Goal: Transaction & Acquisition: Download file/media

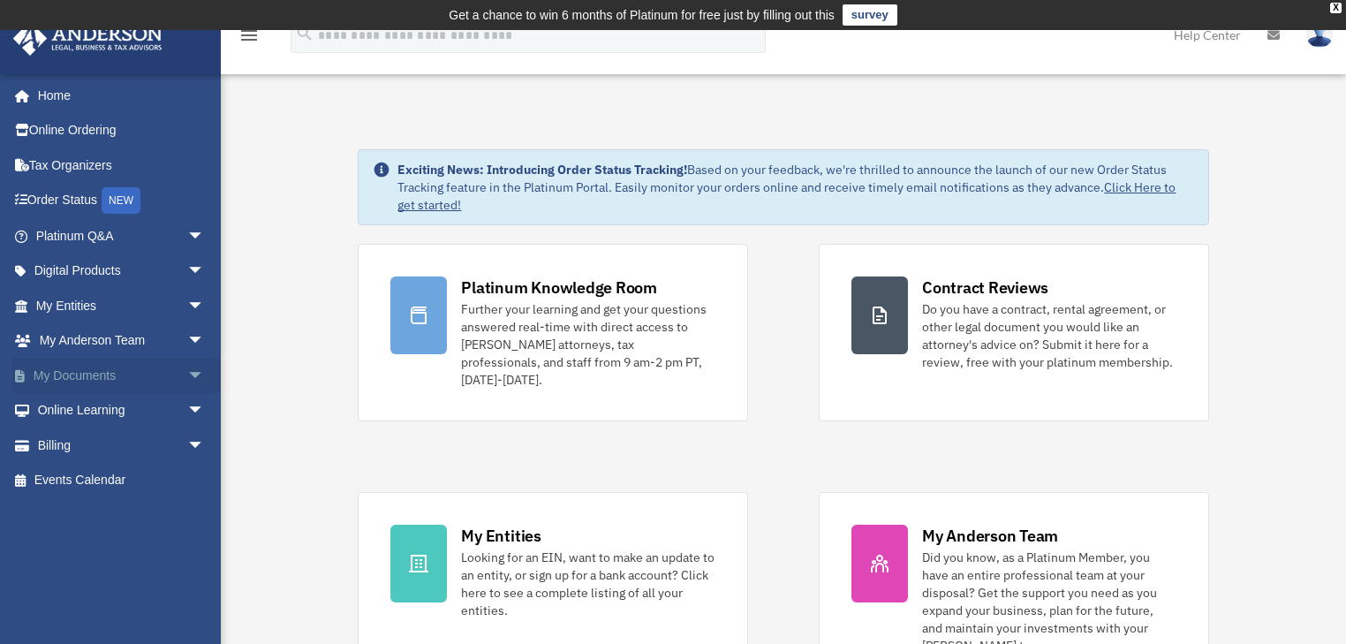
click at [187, 376] on span "arrow_drop_down" at bounding box center [204, 376] width 35 height 36
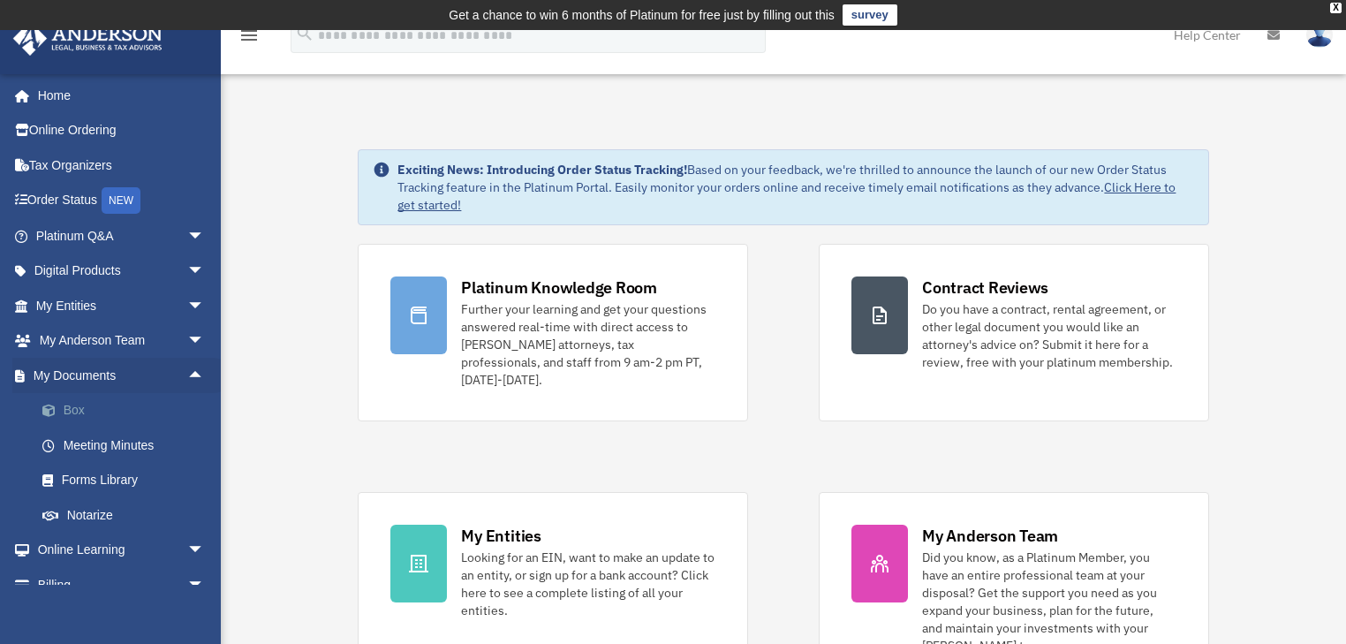
click at [79, 408] on link "Box" at bounding box center [128, 410] width 207 height 35
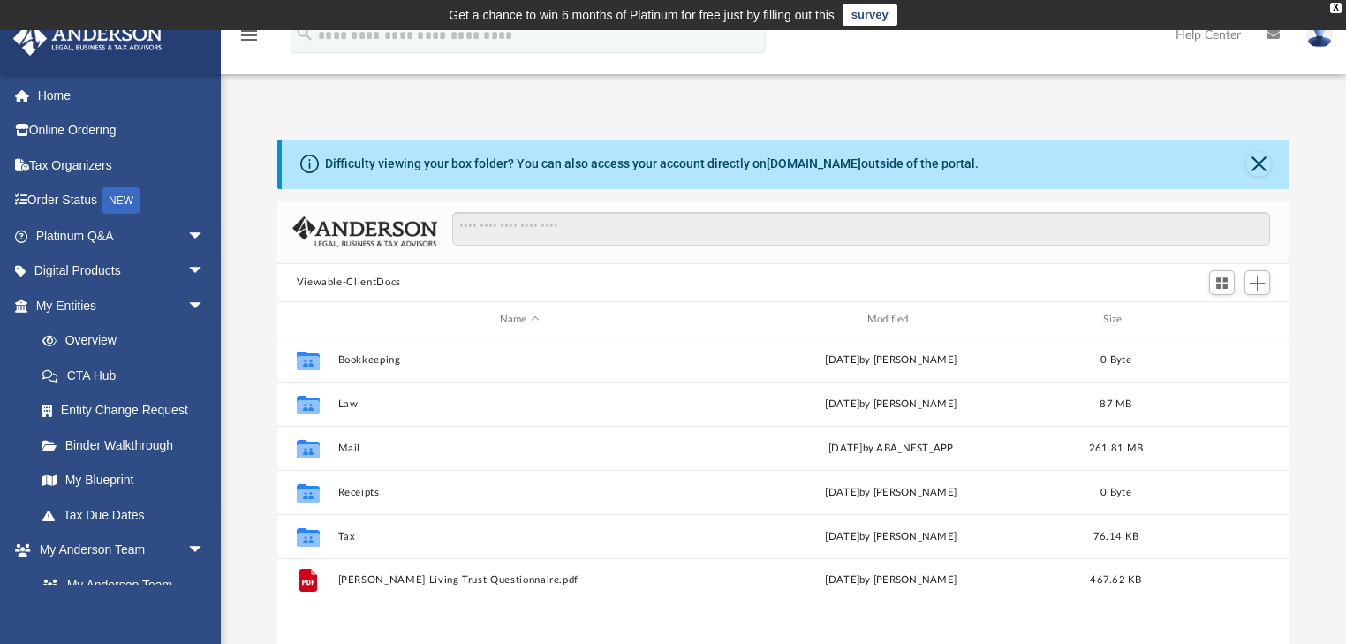
scroll to position [141, 0]
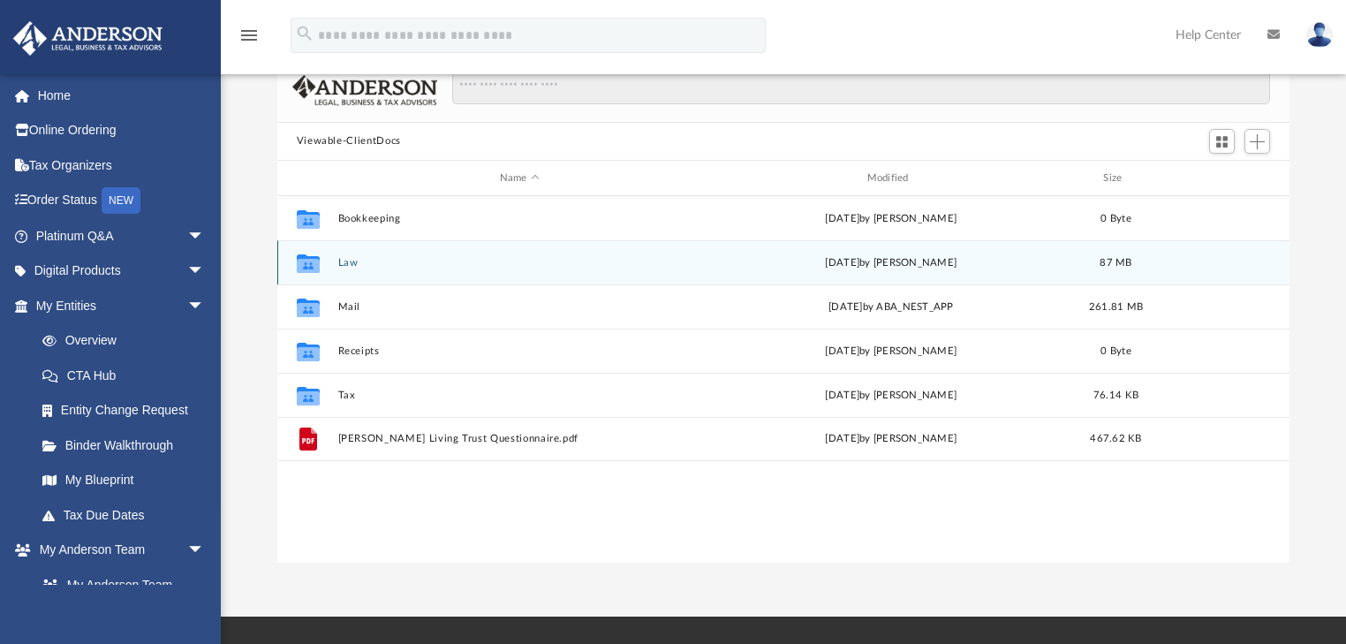
click at [346, 265] on button "Law" at bounding box center [519, 262] width 364 height 11
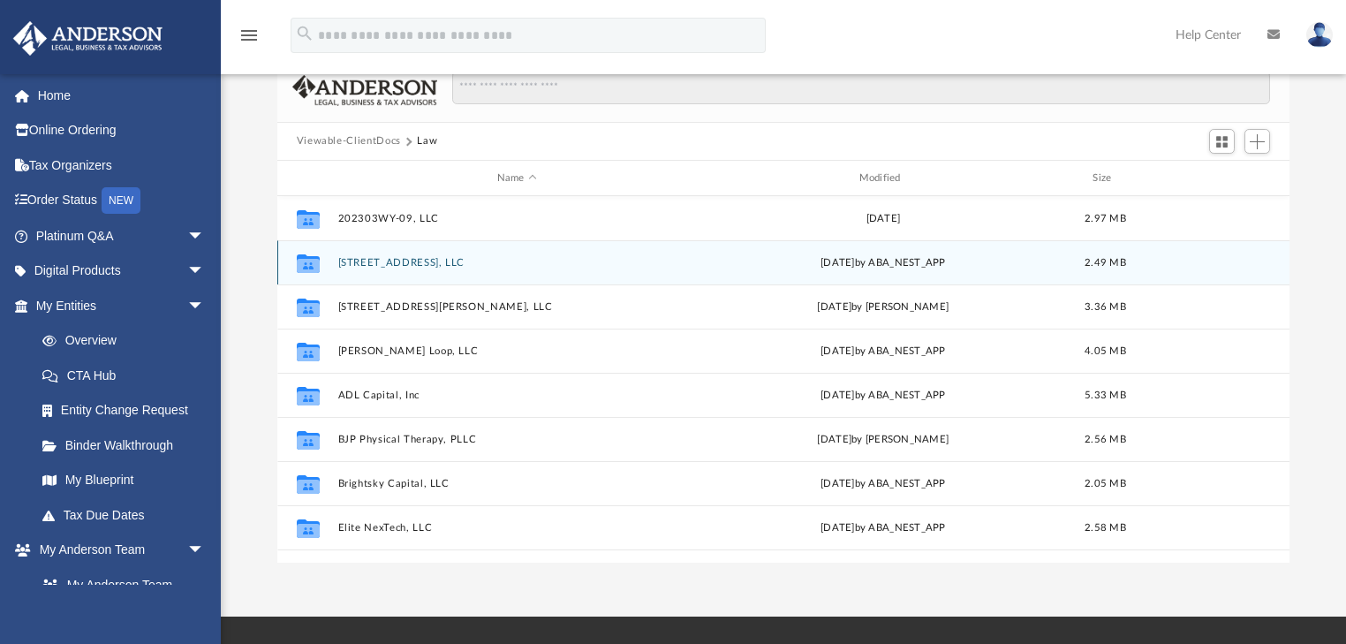
click at [388, 262] on button "[STREET_ADDRESS], LLC" at bounding box center [516, 262] width 359 height 11
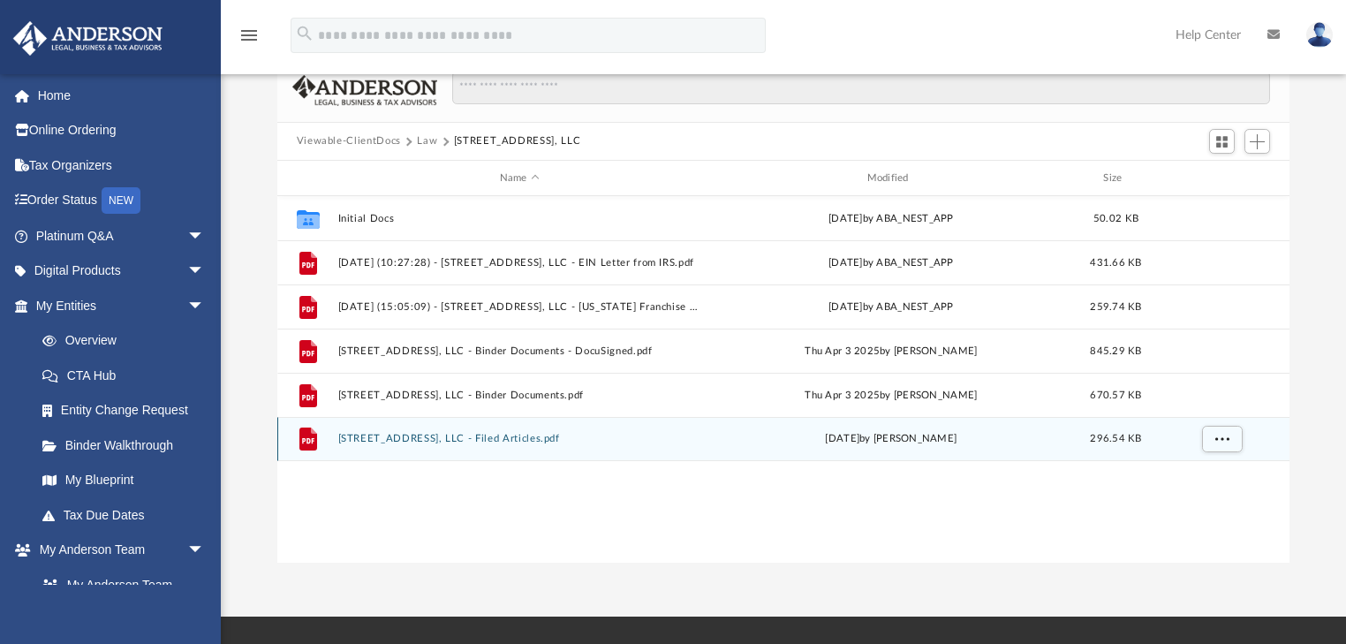
click at [496, 438] on button "[STREET_ADDRESS], LLC - Filed Articles.pdf" at bounding box center [519, 439] width 364 height 11
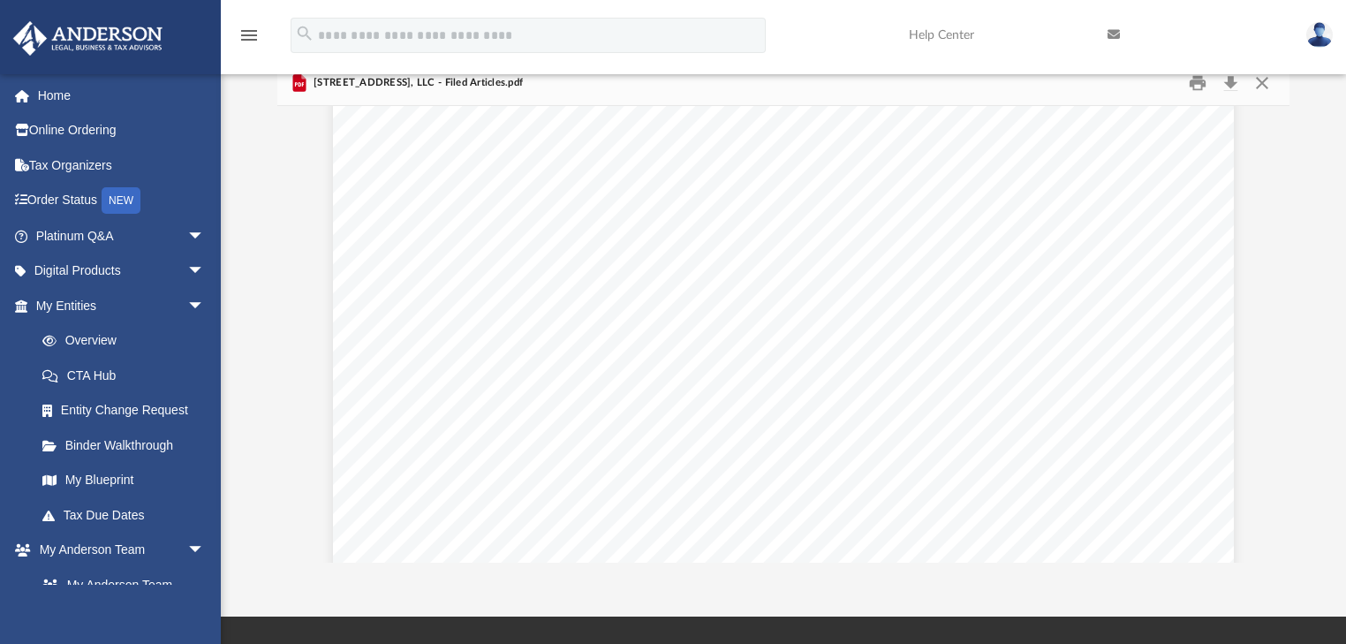
scroll to position [4315, 0]
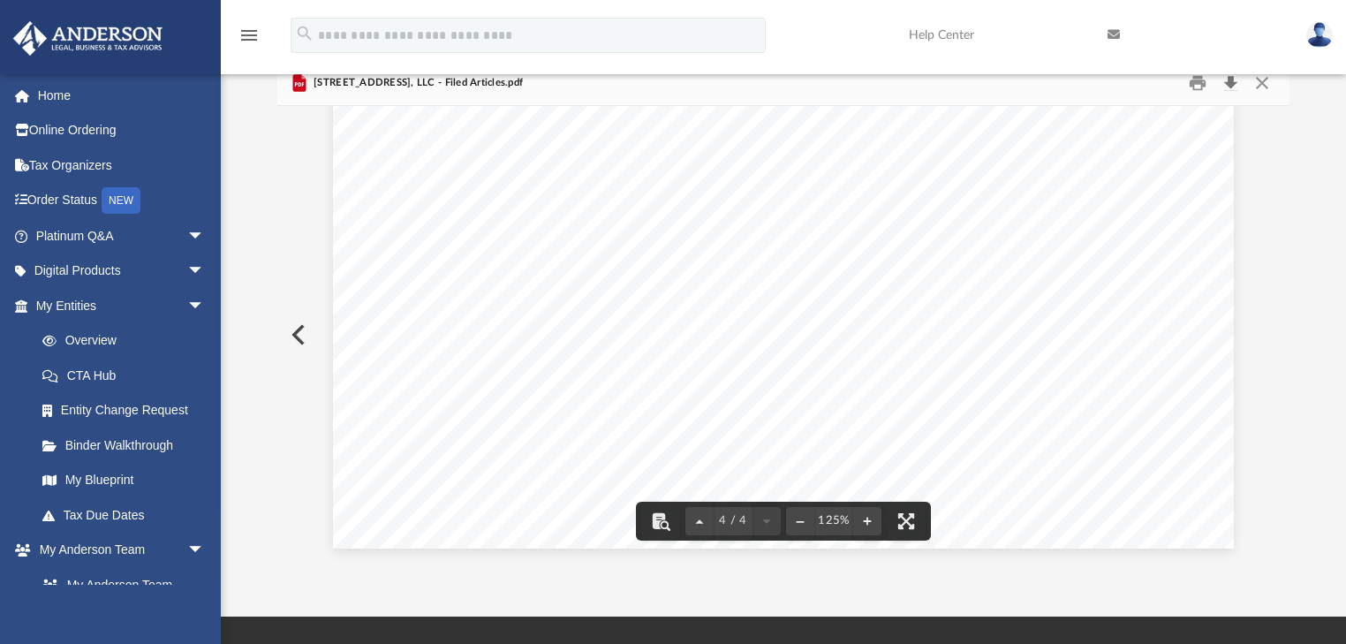
click at [1232, 83] on button "Download" at bounding box center [1231, 82] width 32 height 27
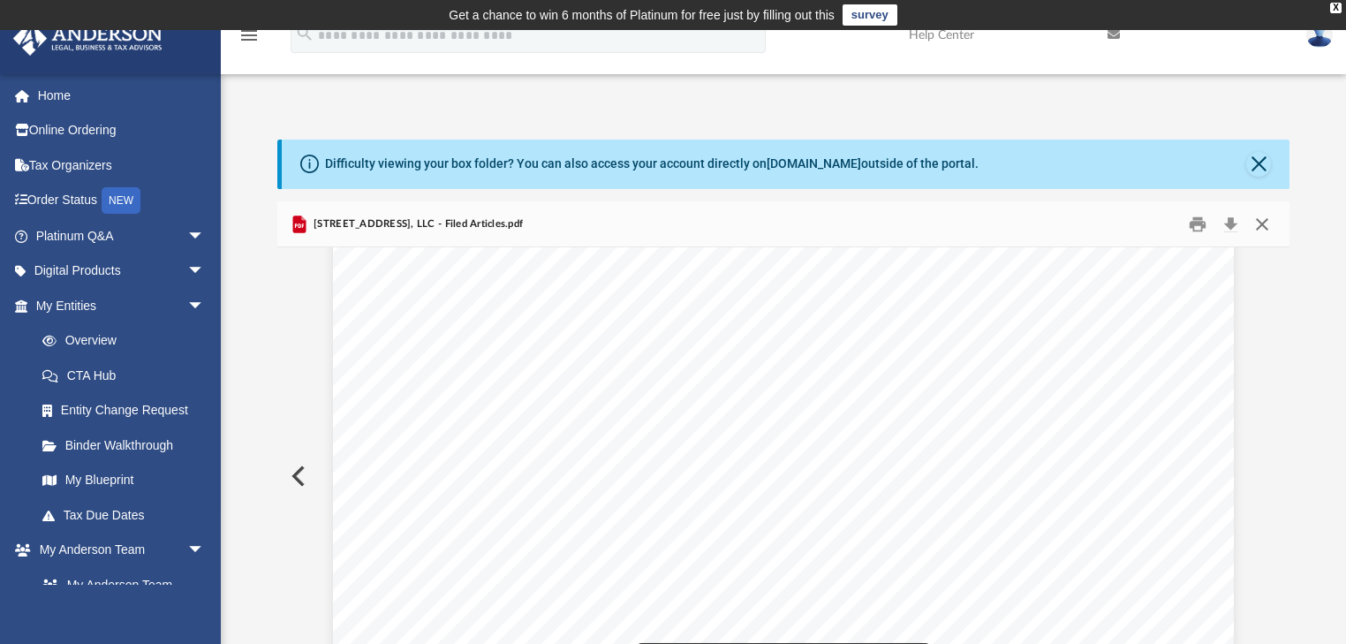
click at [1260, 227] on button "Close" at bounding box center [1263, 223] width 32 height 27
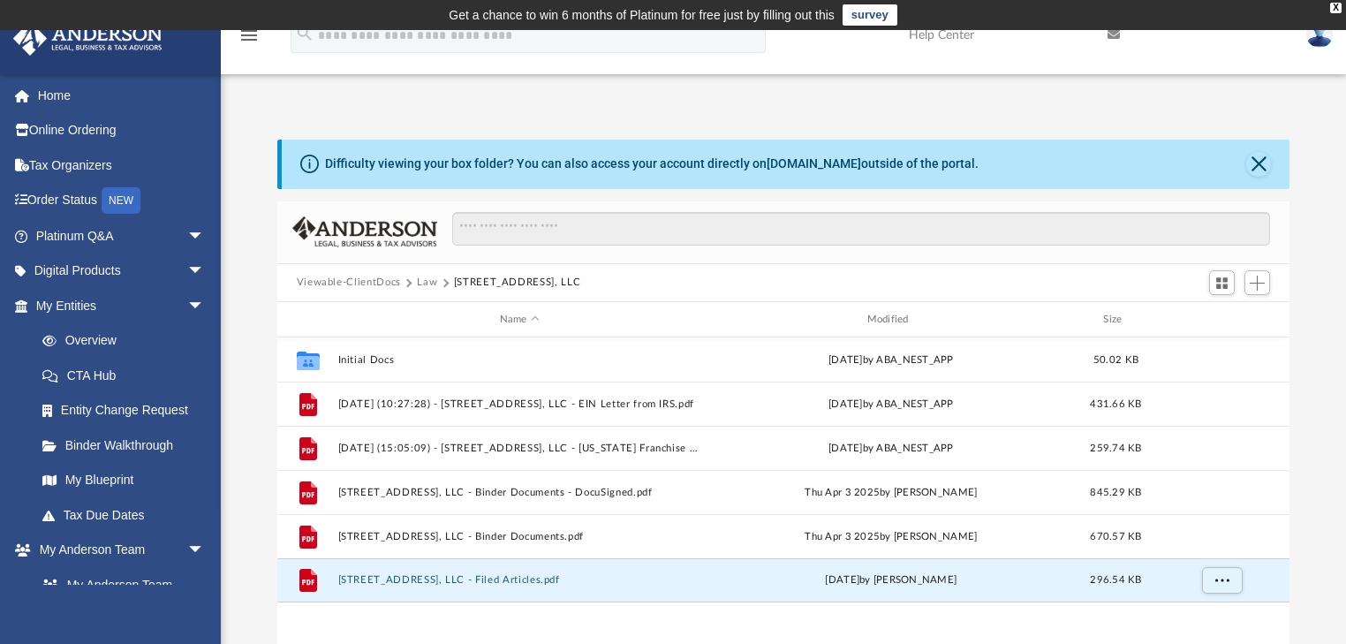
click at [422, 281] on button "Law" at bounding box center [427, 283] width 20 height 16
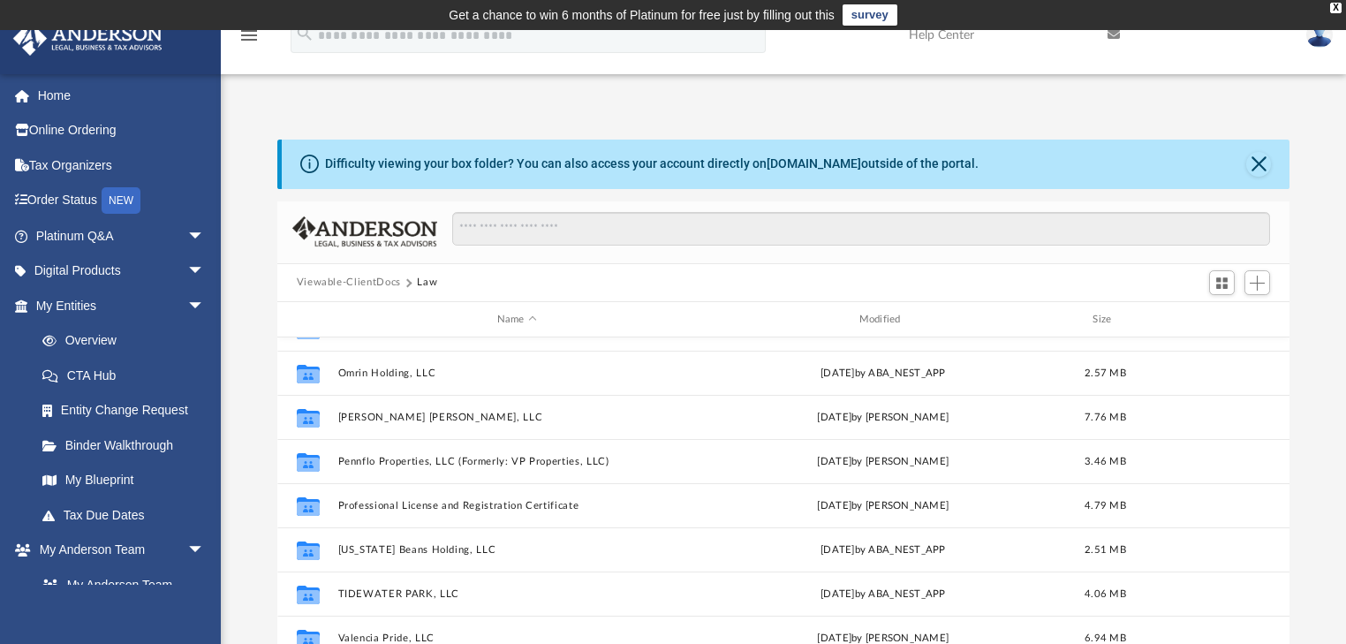
scroll to position [71, 0]
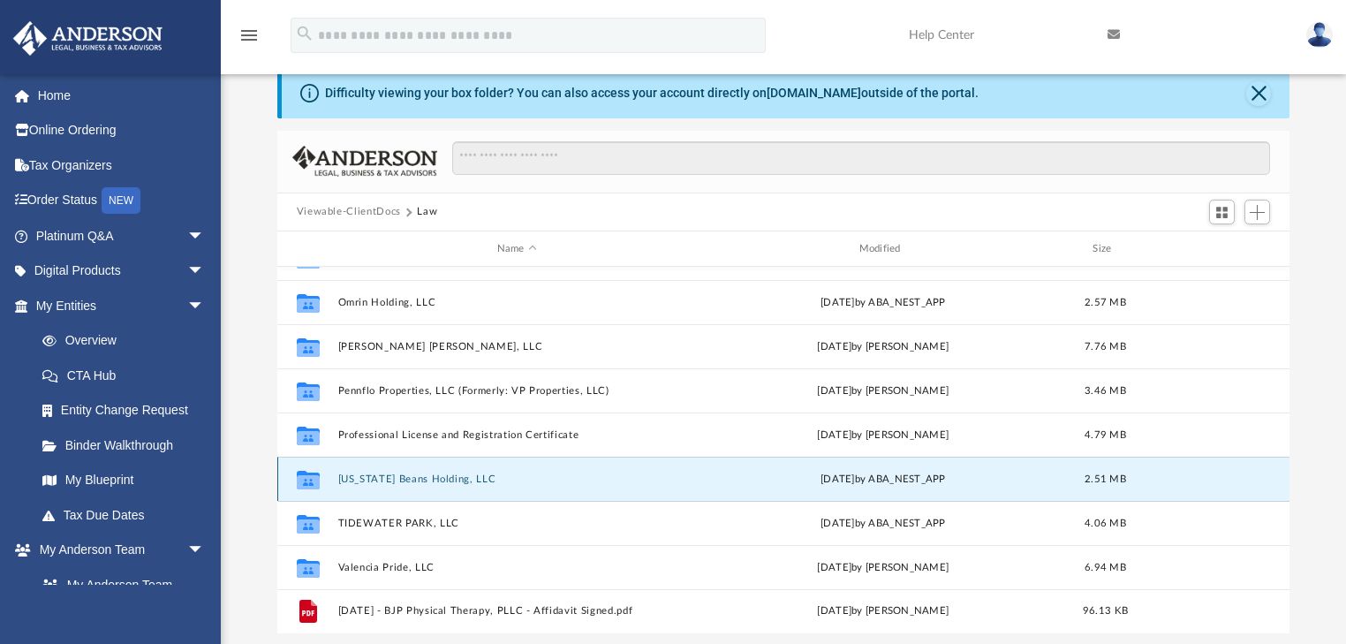
click at [425, 476] on button "Texas Beans Holding, LLC" at bounding box center [516, 479] width 359 height 11
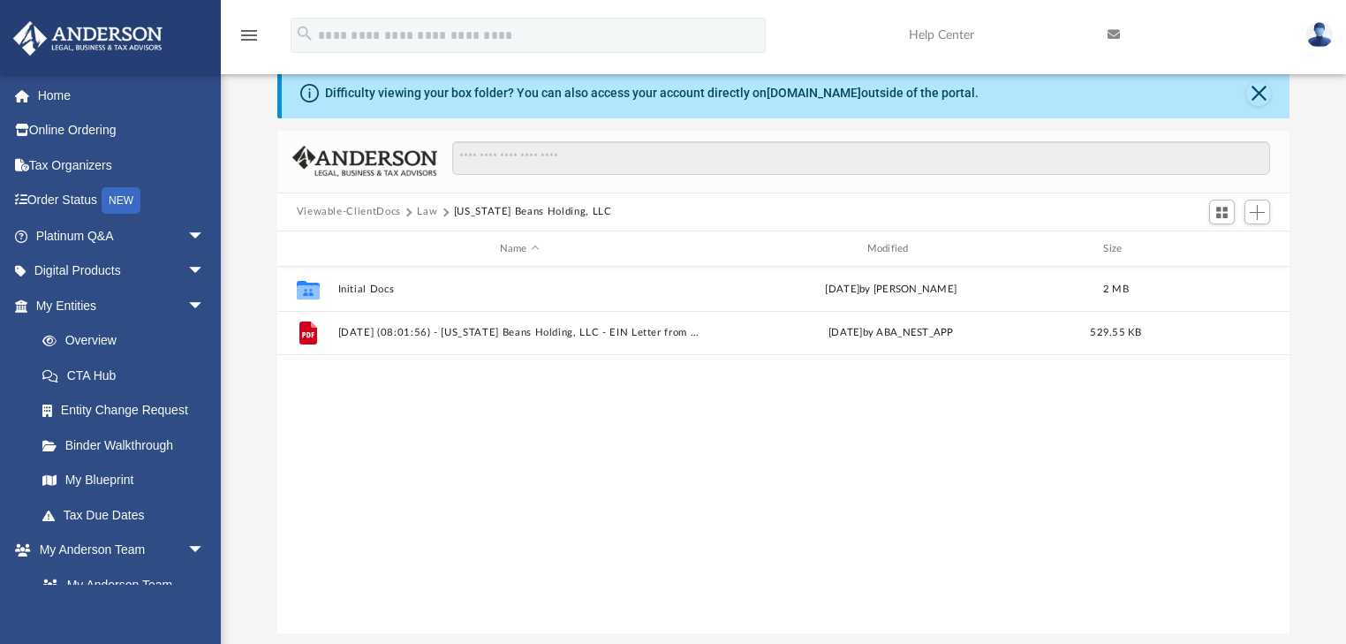
scroll to position [0, 0]
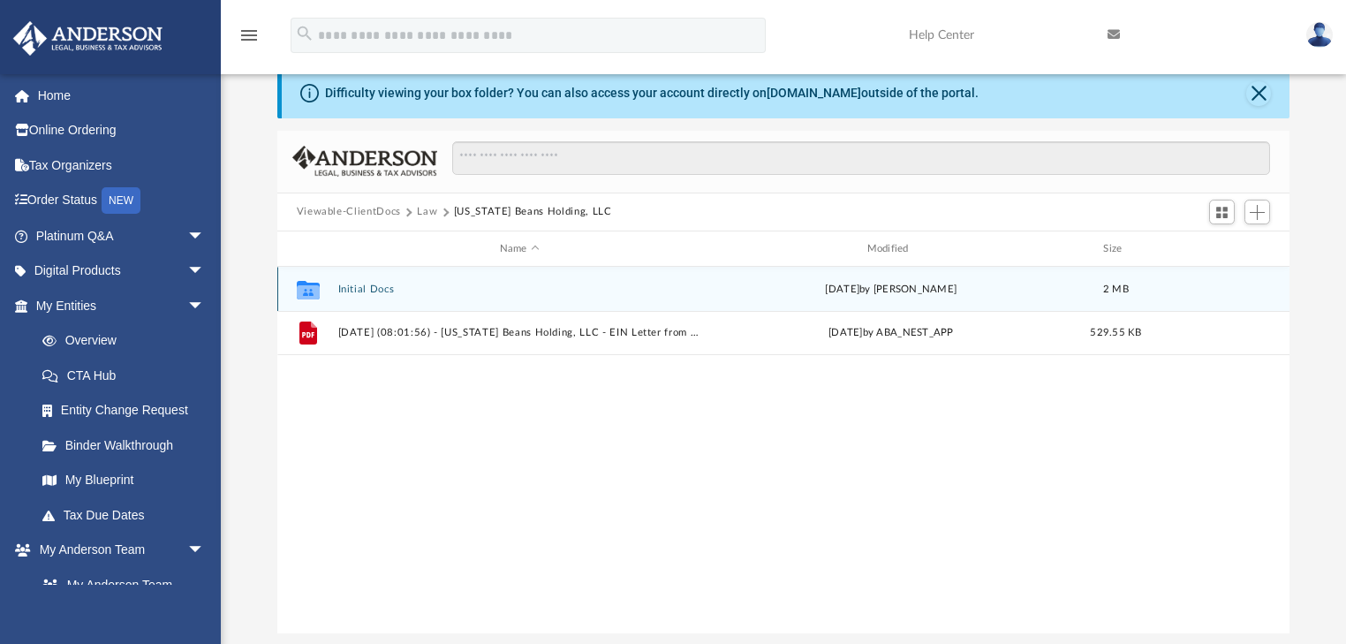
click at [378, 285] on button "Initial Docs" at bounding box center [519, 289] width 364 height 11
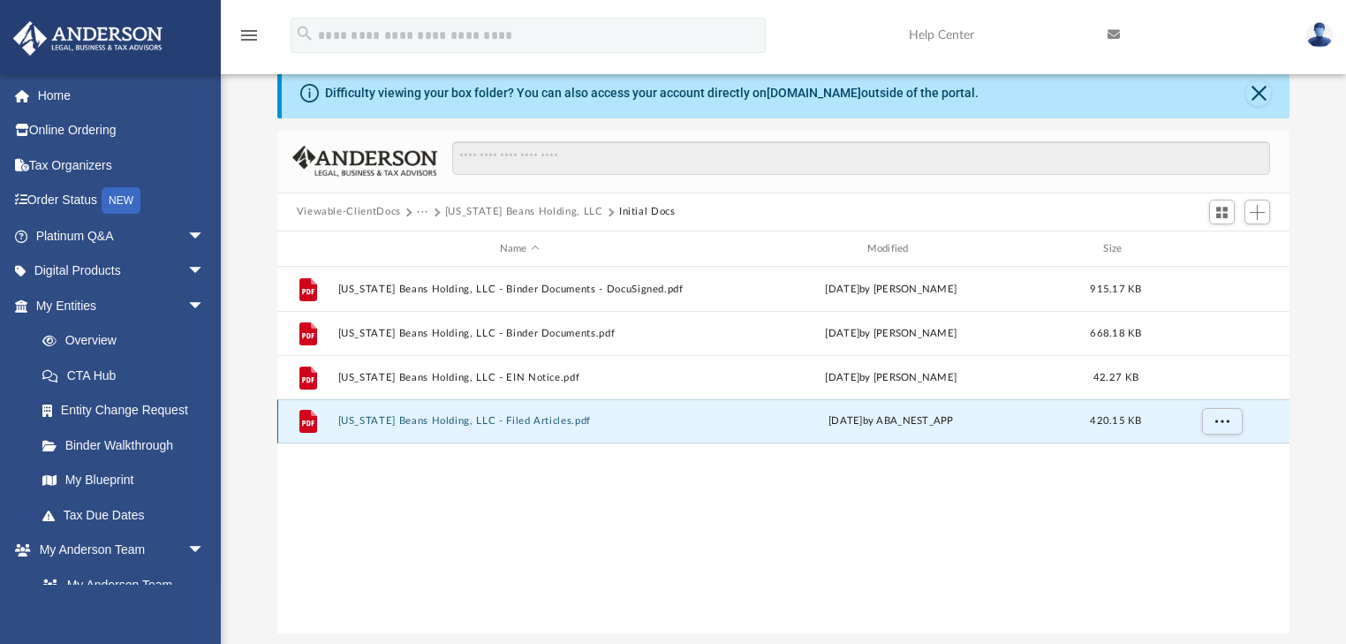
click at [498, 416] on button "Texas Beans Holding, LLC - Filed Articles.pdf" at bounding box center [519, 421] width 364 height 11
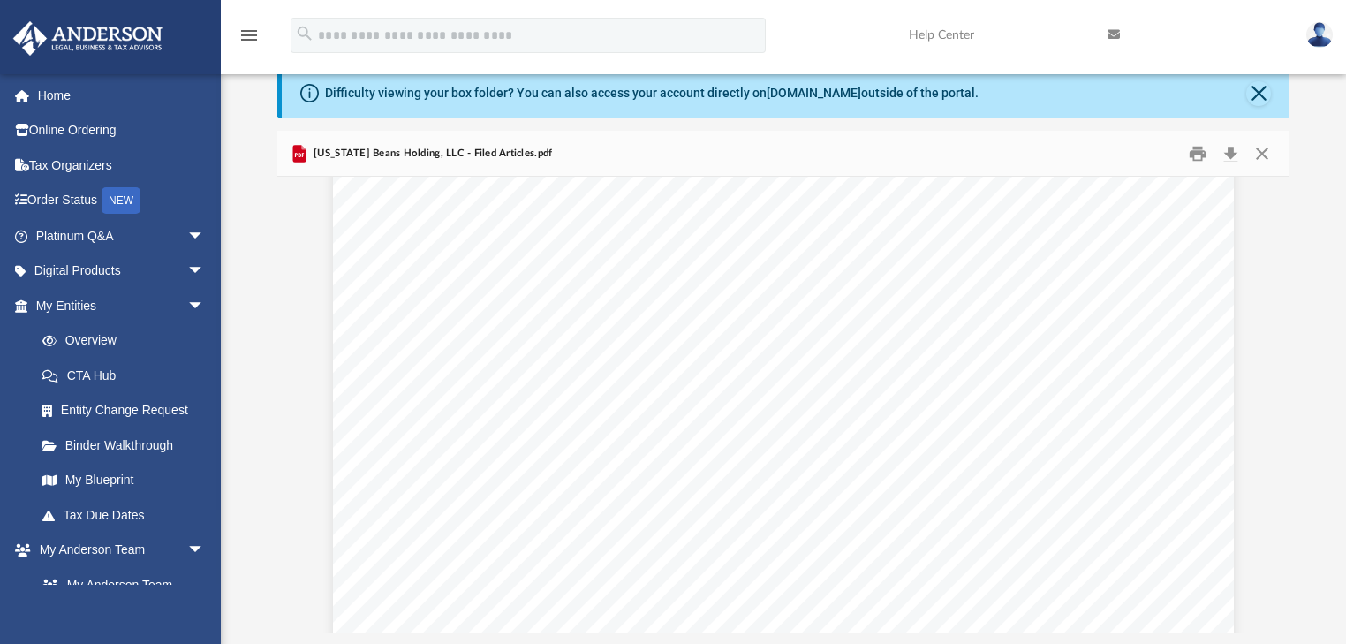
scroll to position [4315, 0]
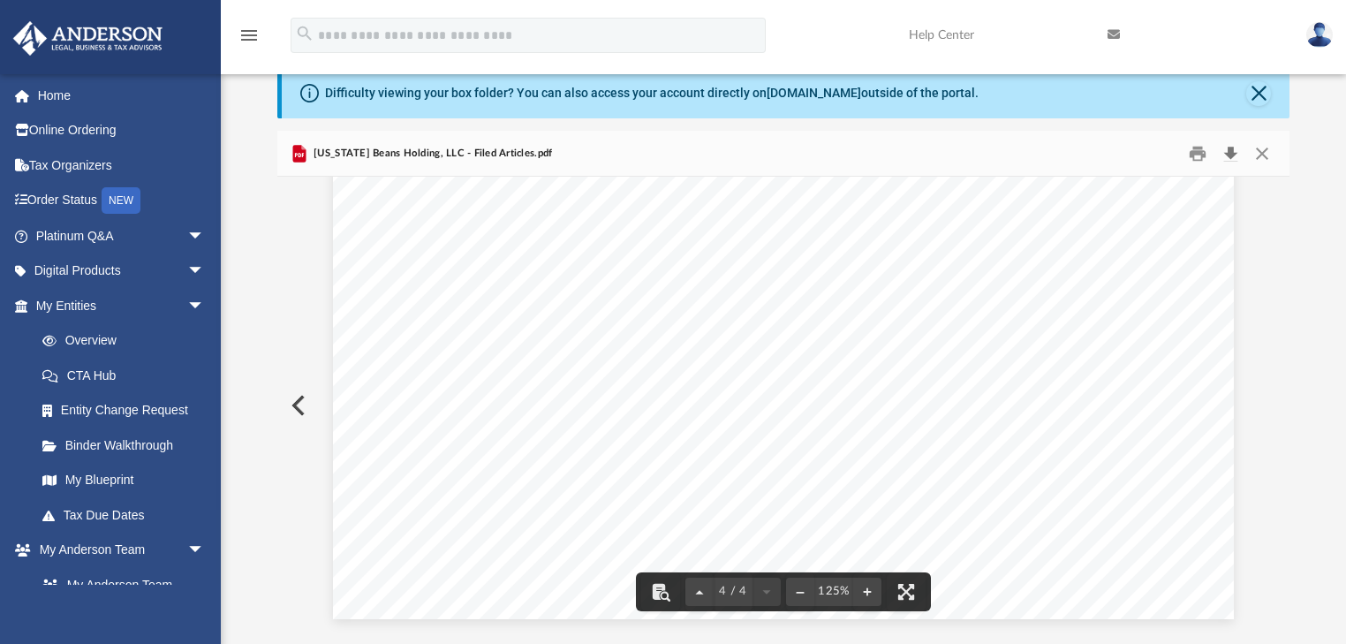
click at [1231, 149] on button "Download" at bounding box center [1231, 153] width 32 height 27
